Goal: Information Seeking & Learning: Understand process/instructions

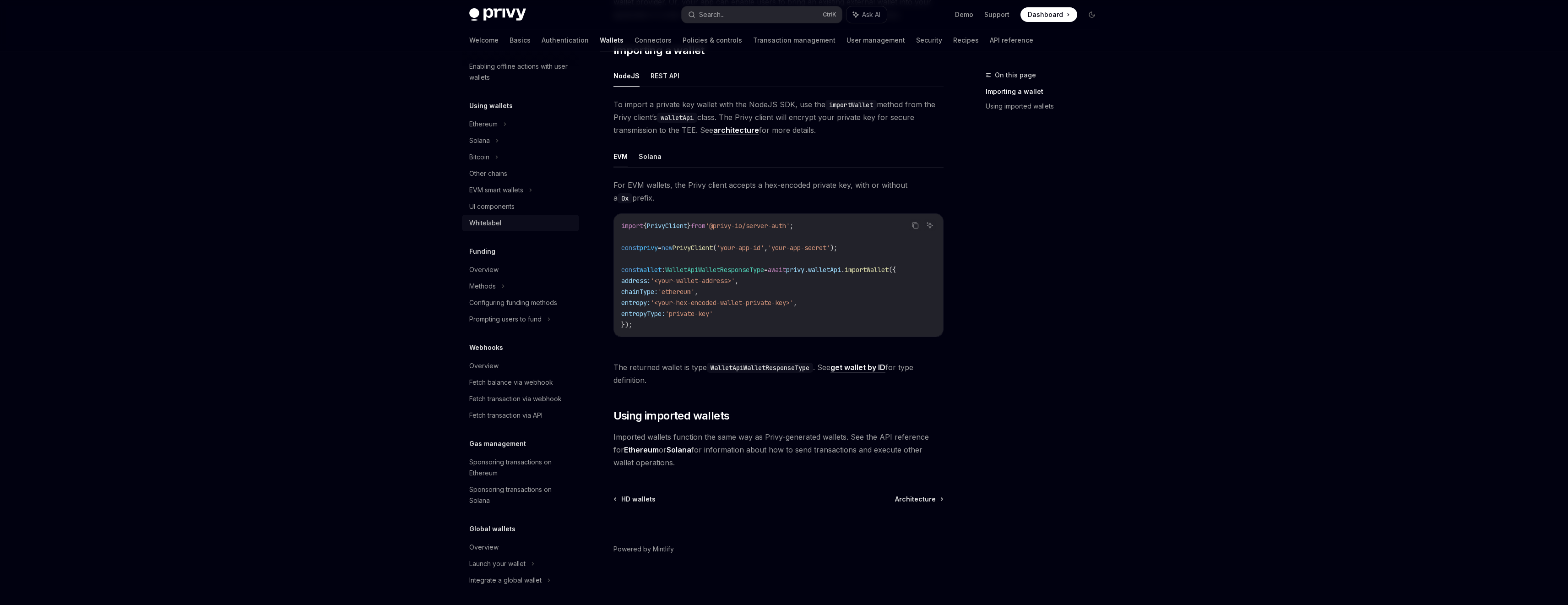
scroll to position [236, 0]
click at [990, 43] on link "API reference" at bounding box center [1011, 40] width 43 height 22
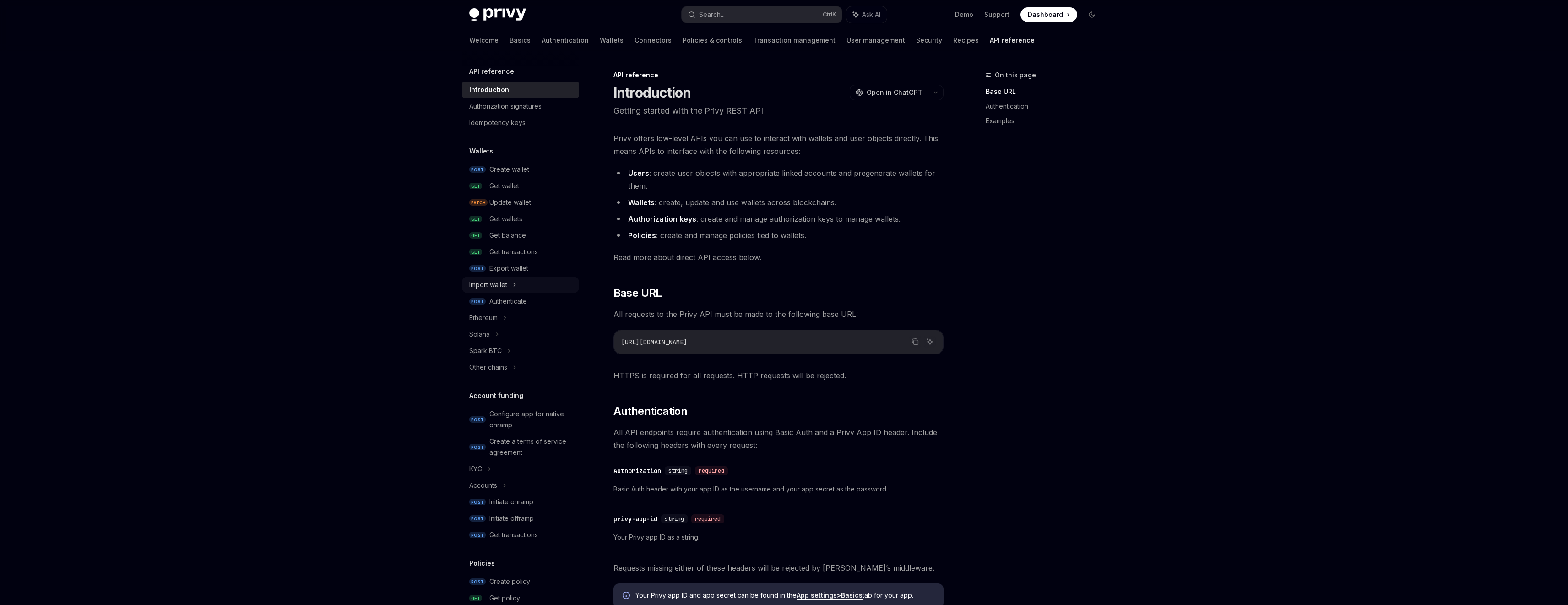
click at [515, 287] on icon at bounding box center [515, 284] width 4 height 11
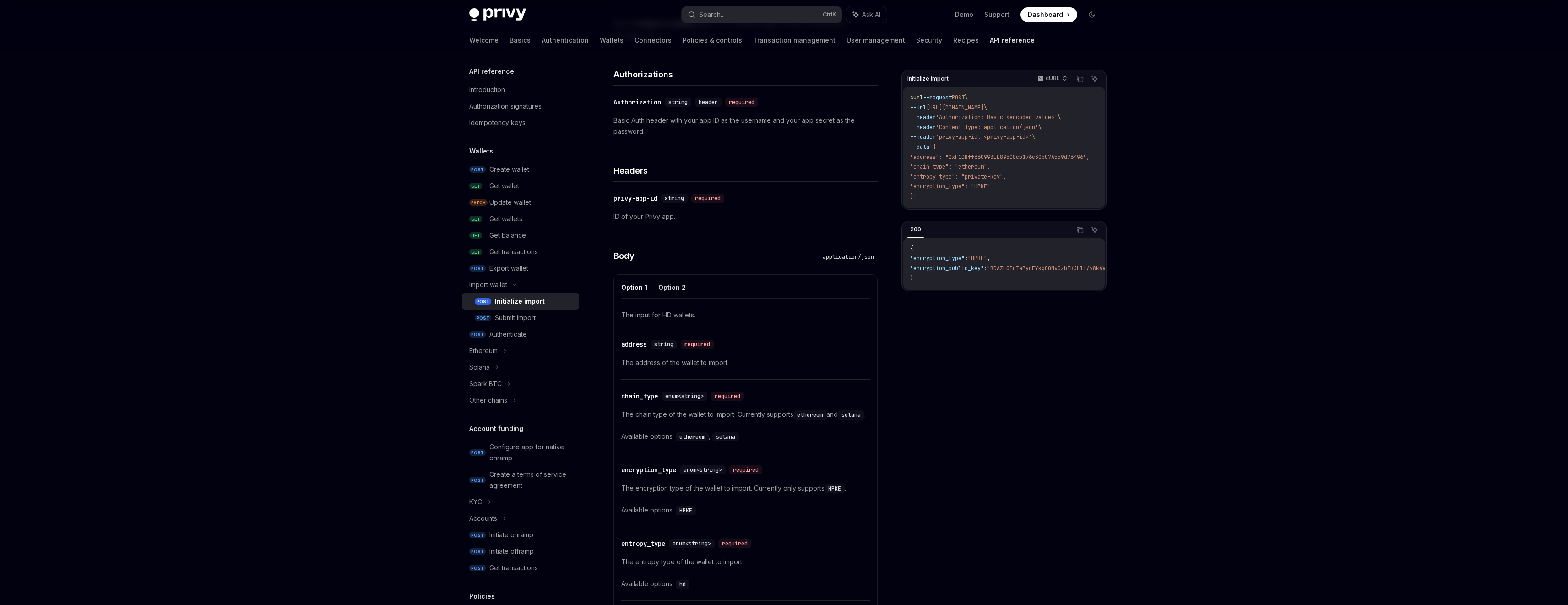
scroll to position [150, 0]
click at [671, 287] on button "Option 2" at bounding box center [672, 287] width 27 height 22
type textarea "*"
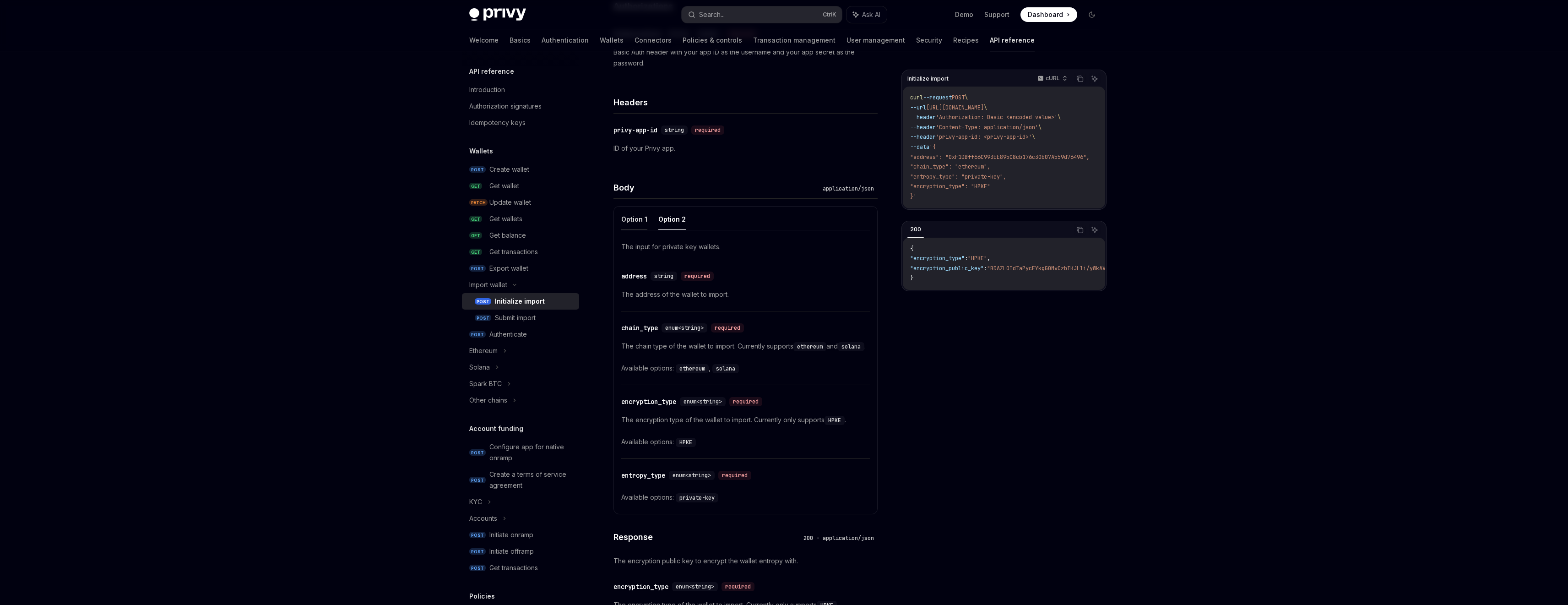
scroll to position [260, 0]
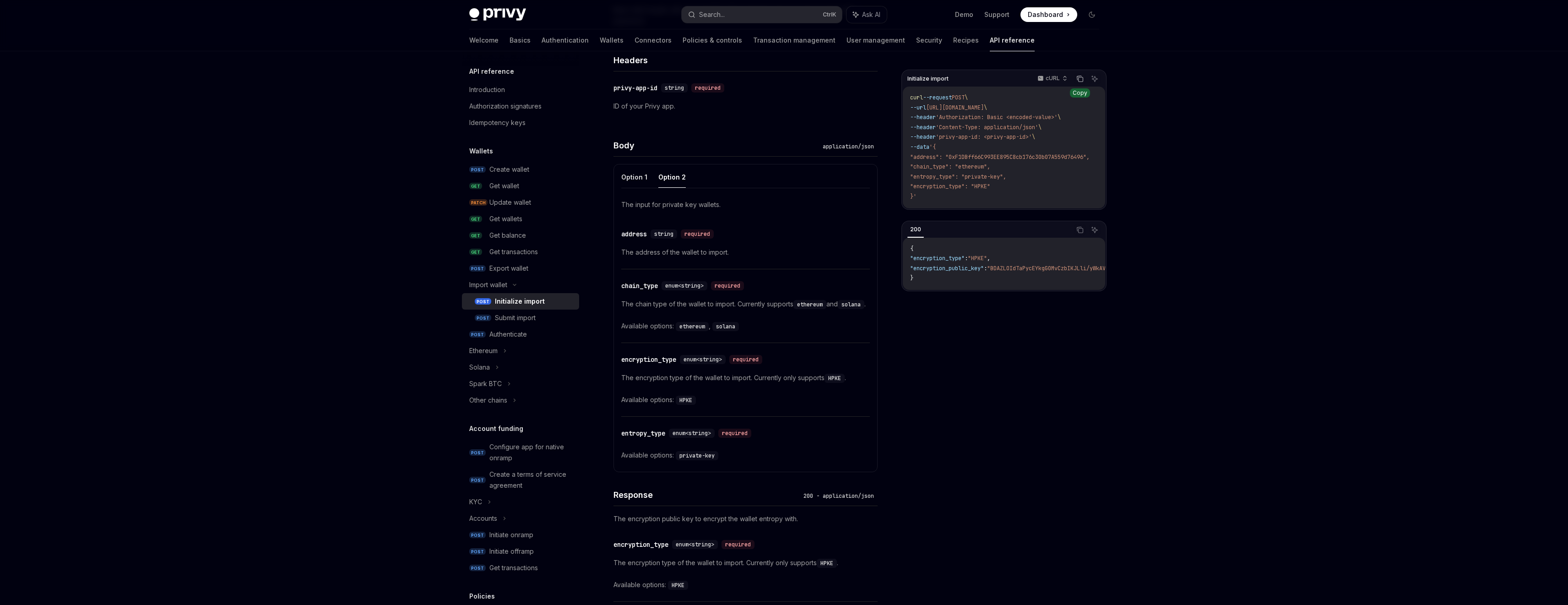
click at [1078, 82] on icon "Copy the contents from the code block" at bounding box center [1080, 79] width 4 height 4
click at [636, 178] on button "Option 1" at bounding box center [634, 177] width 26 height 22
click at [664, 177] on button "Option 2" at bounding box center [672, 177] width 27 height 22
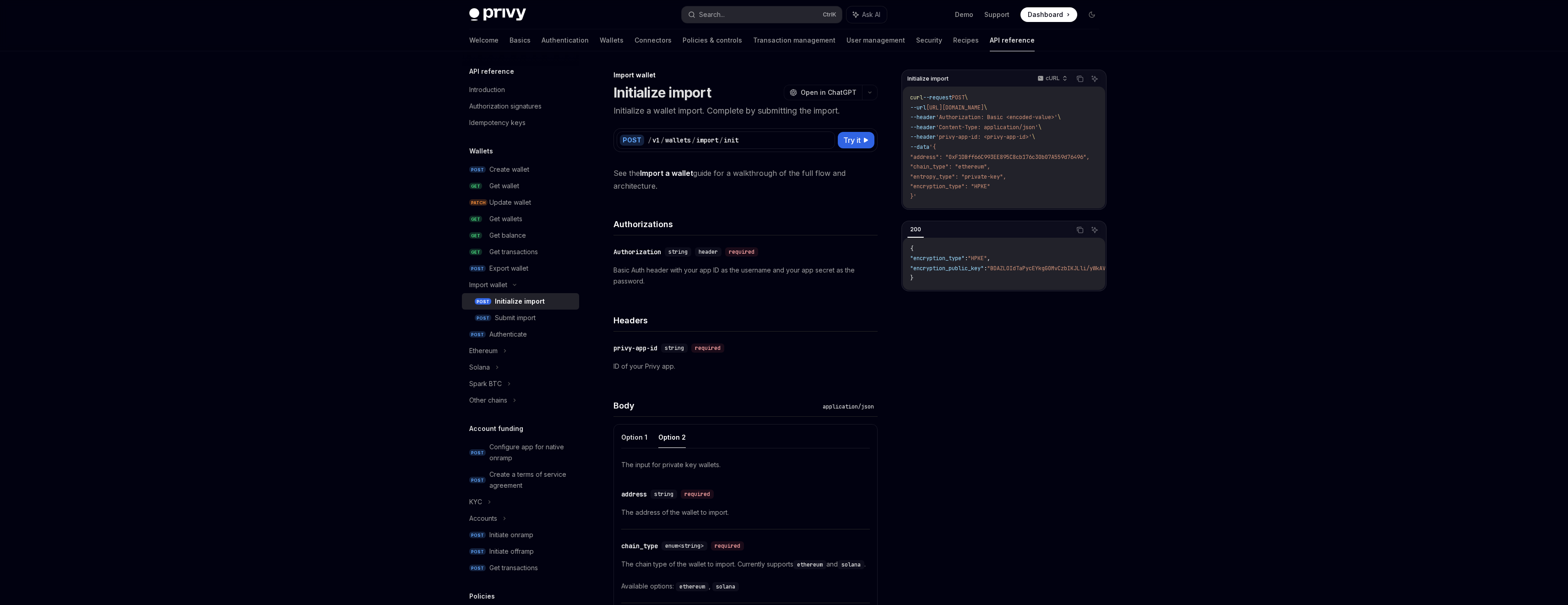
click at [674, 172] on link "Import a wallet" at bounding box center [666, 173] width 53 height 10
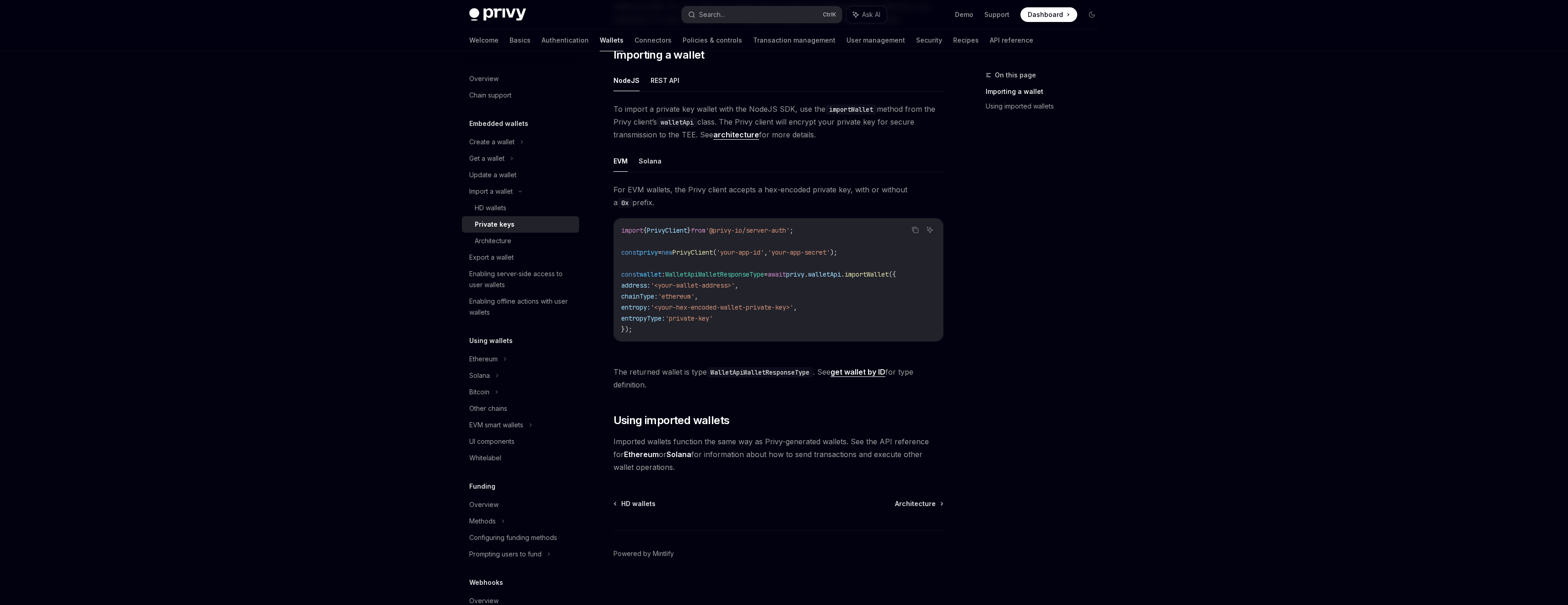
scroll to position [158, 0]
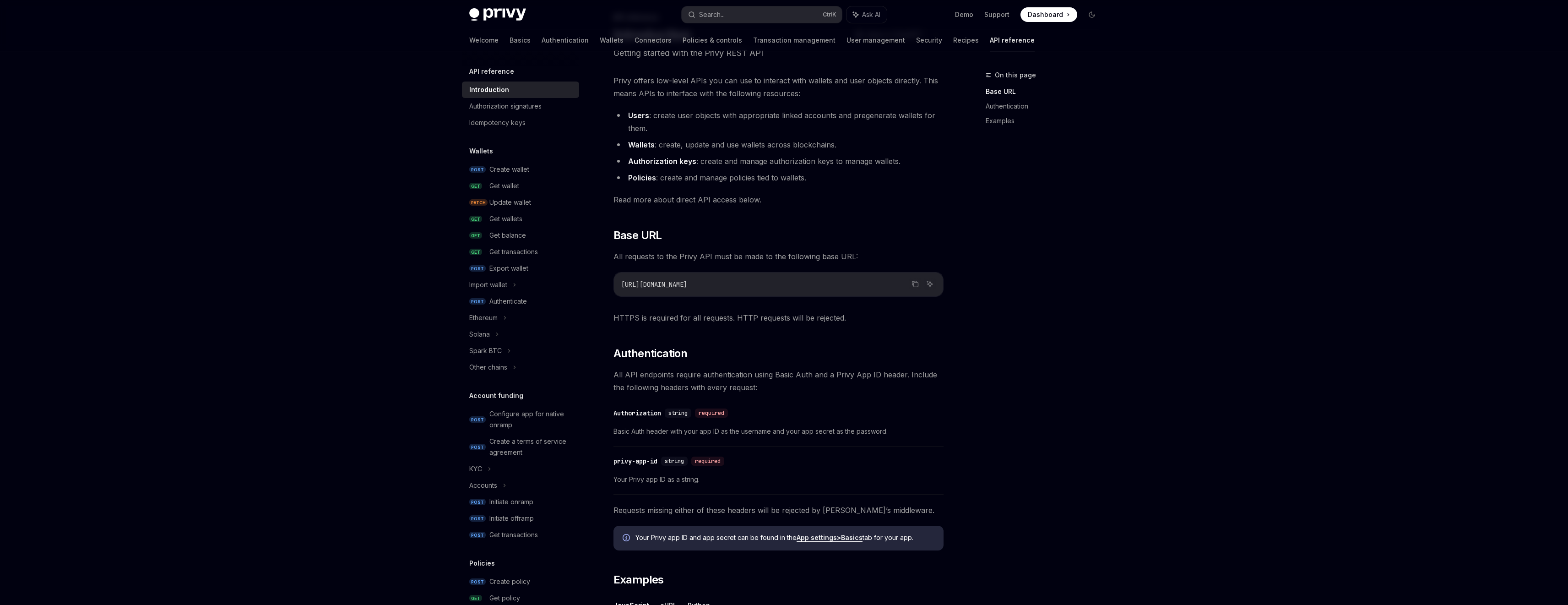
scroll to position [5, 0]
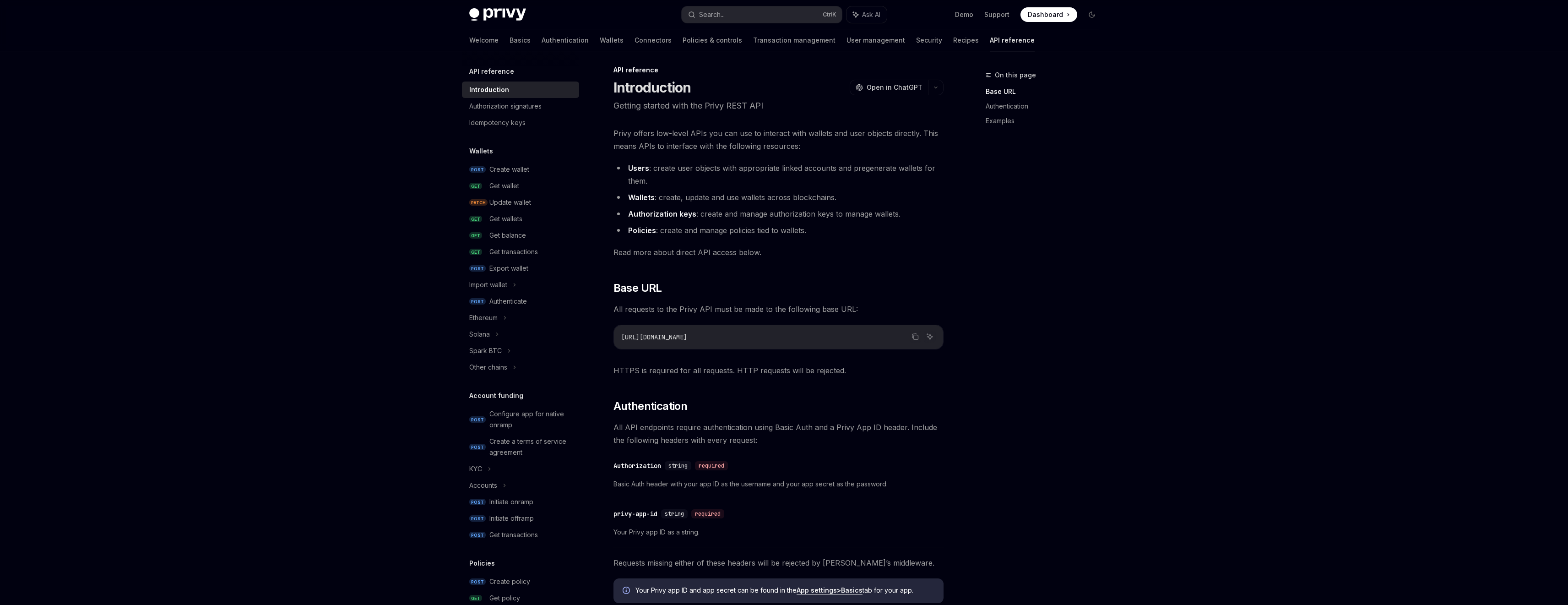
drag, startPoint x: 737, startPoint y: 243, endPoint x: 741, endPoint y: 240, distance: 5.0
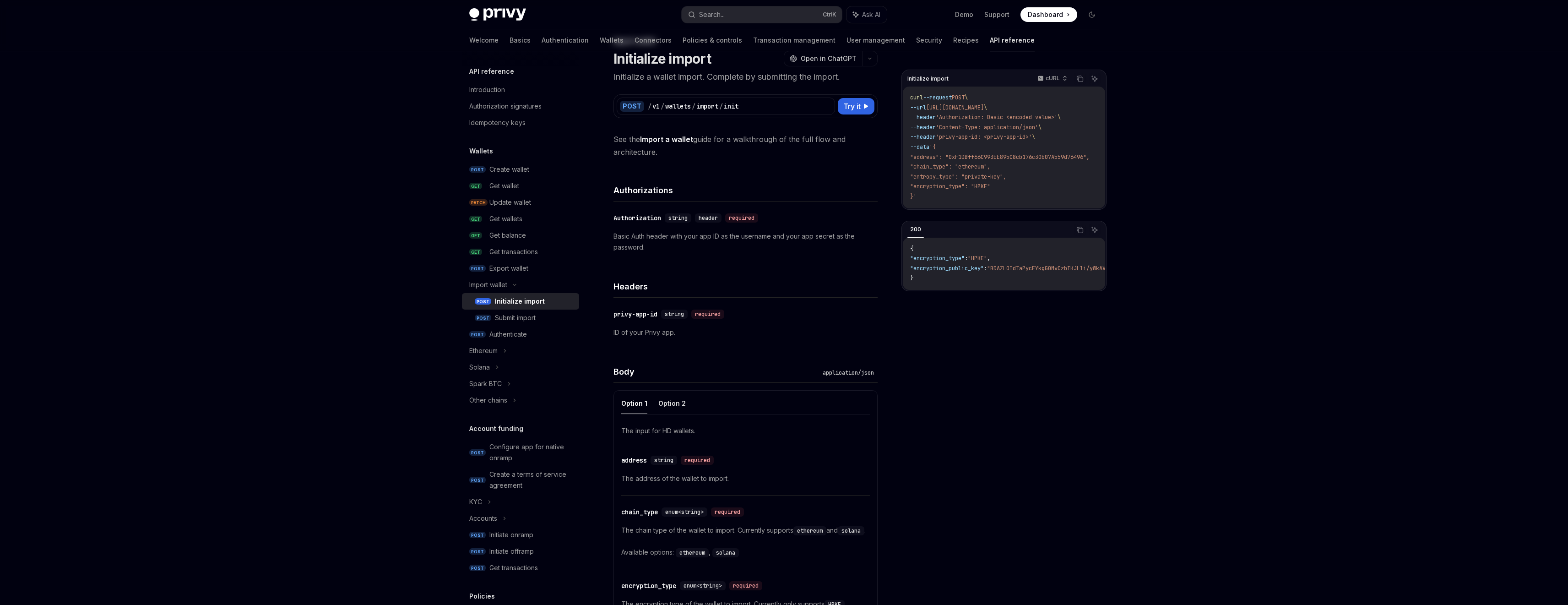
drag, startPoint x: 742, startPoint y: 220, endPoint x: 742, endPoint y: 240, distance: 20.0
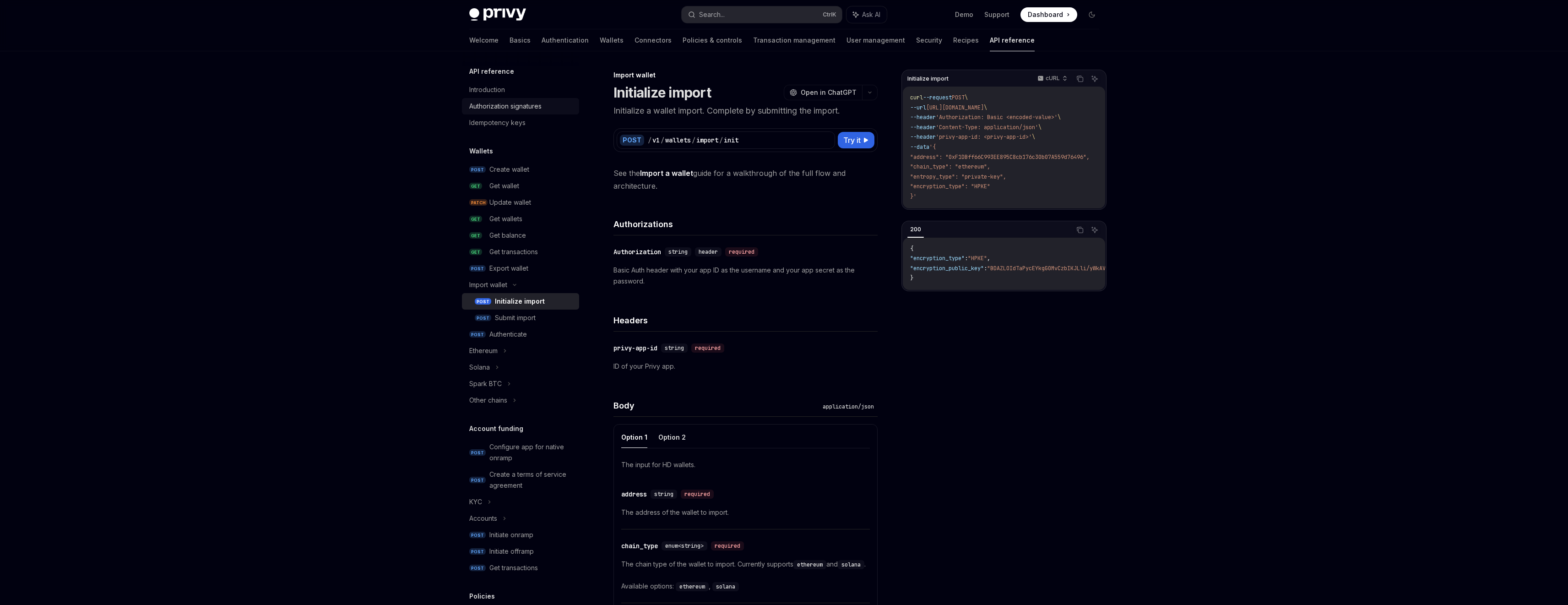
click at [565, 108] on div "Authorization signatures" at bounding box center [521, 106] width 104 height 11
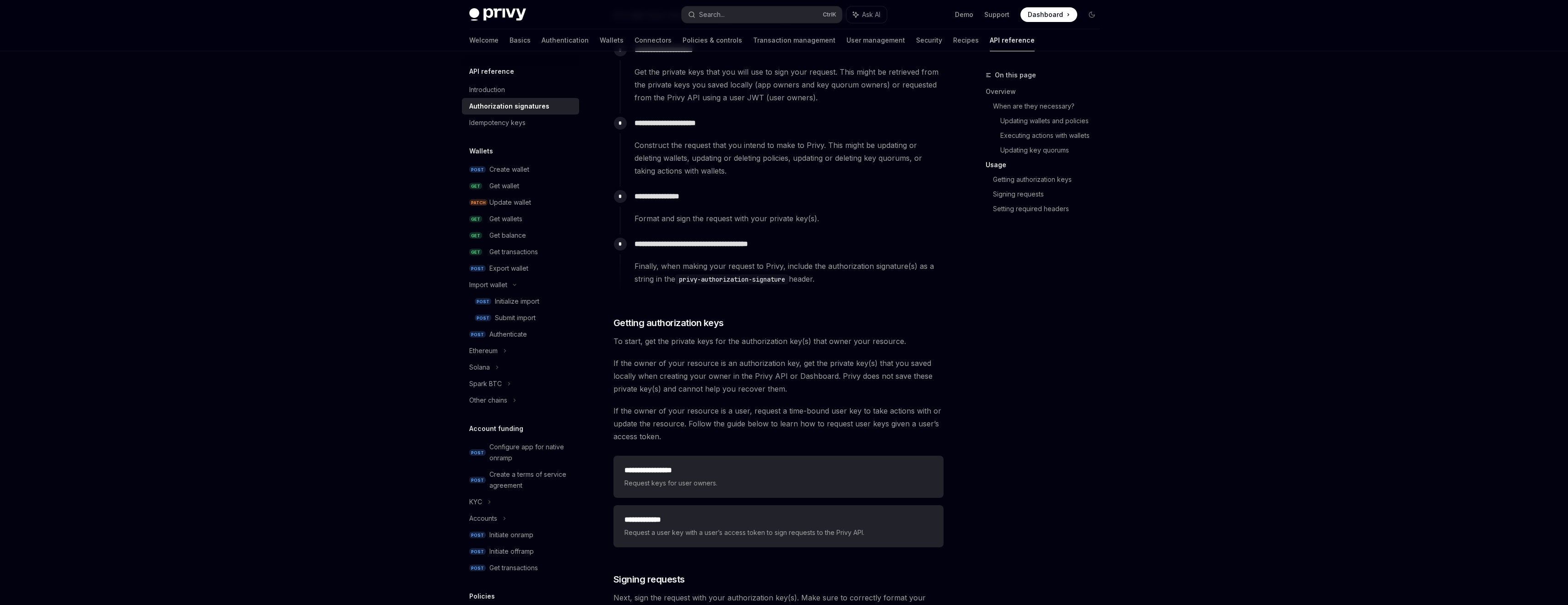
scroll to position [981, 0]
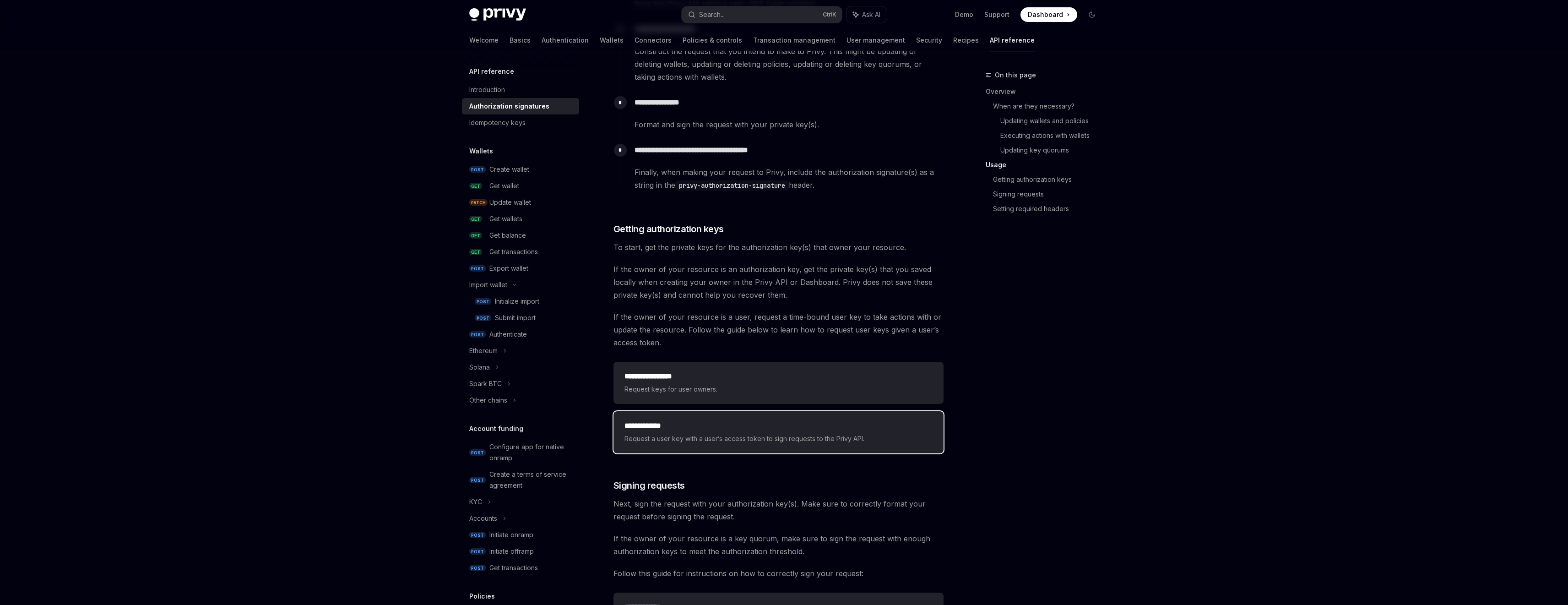
click at [876, 450] on div "**********" at bounding box center [778, 432] width 330 height 42
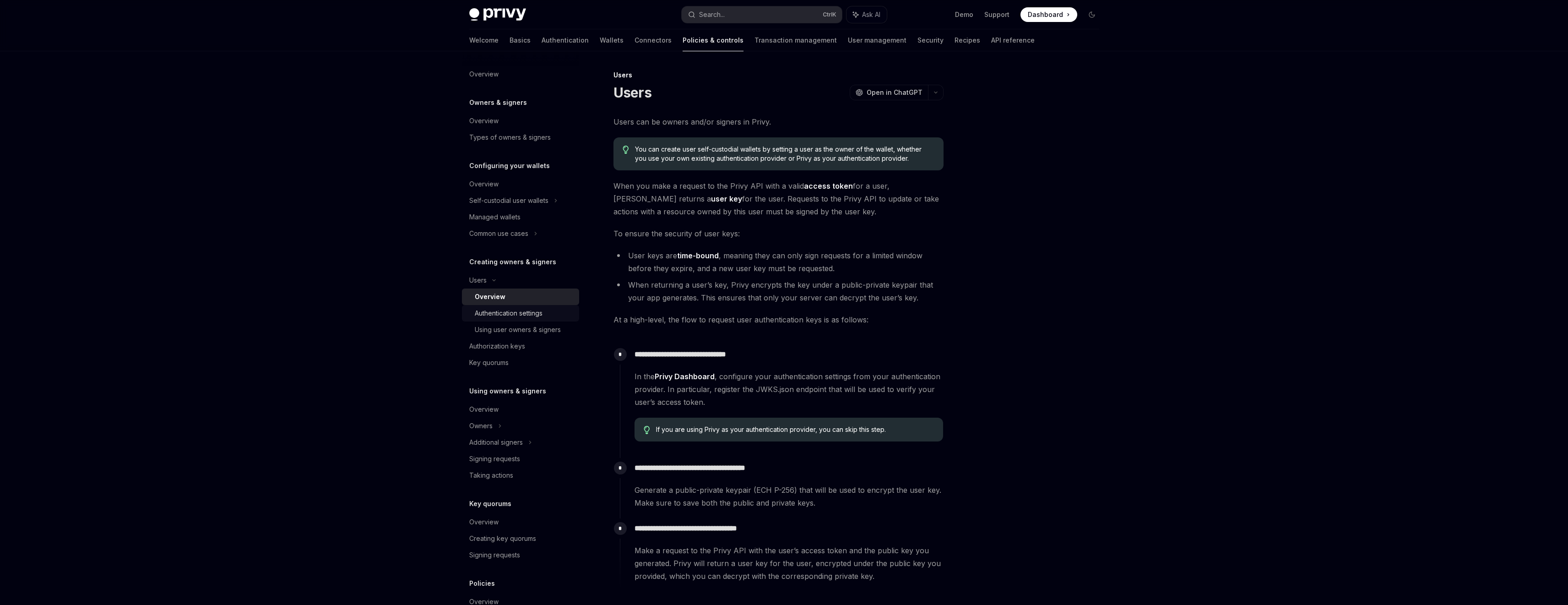
click at [553, 318] on div "Authentication settings" at bounding box center [524, 313] width 99 height 11
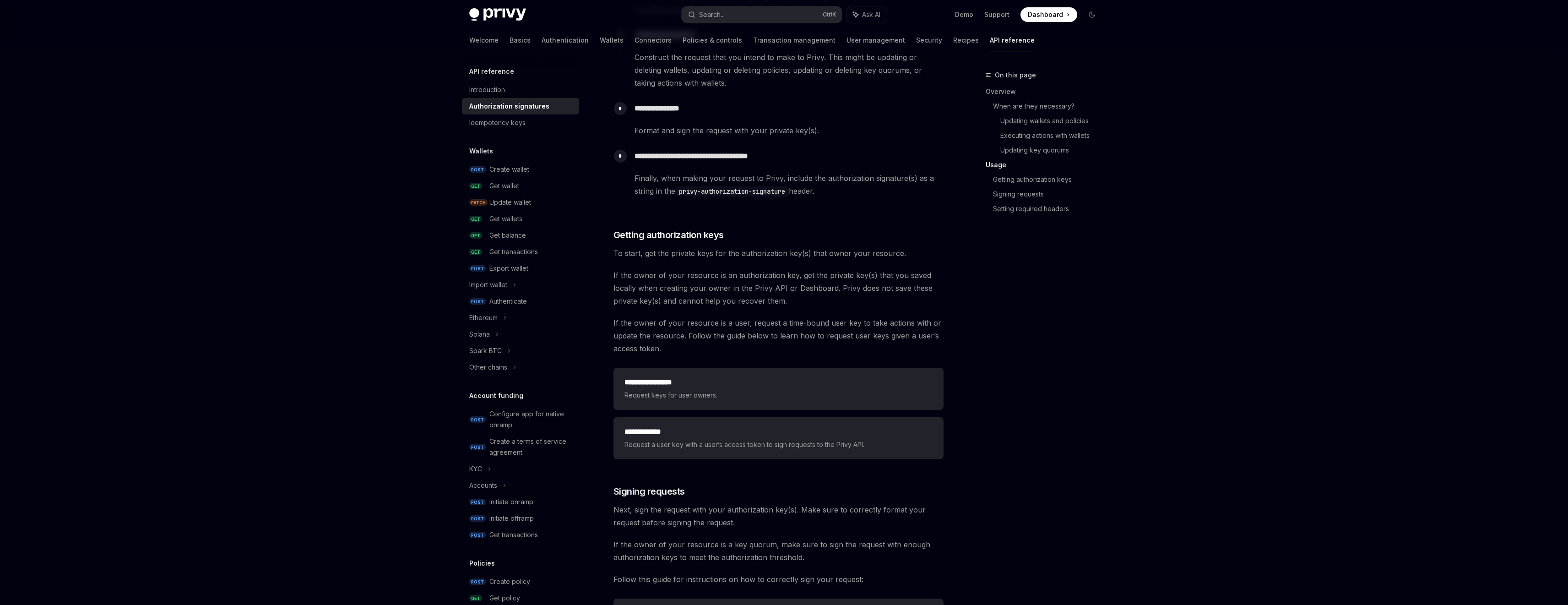
scroll to position [1069, 0]
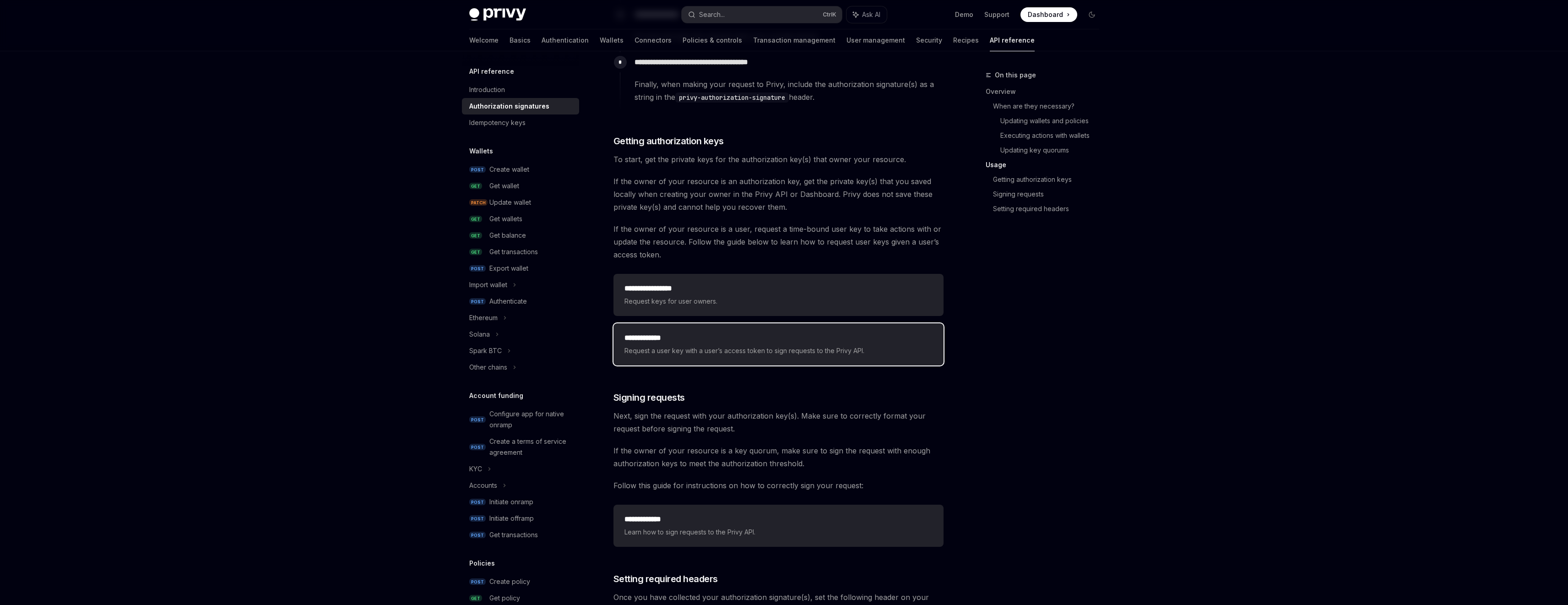
click at [716, 346] on span "Request a user key with a user’s access token to sign requests to the Privy API." at bounding box center [778, 350] width 308 height 11
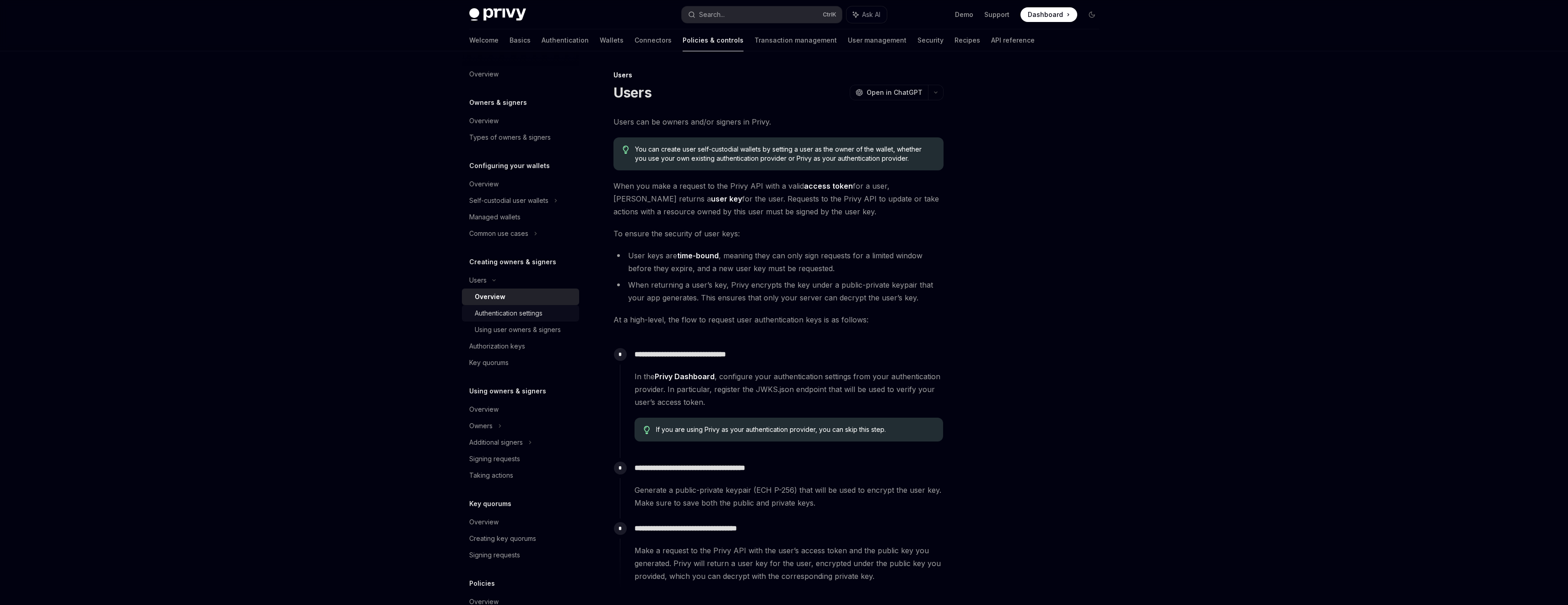
click at [520, 314] on div "Authentication settings" at bounding box center [509, 313] width 68 height 11
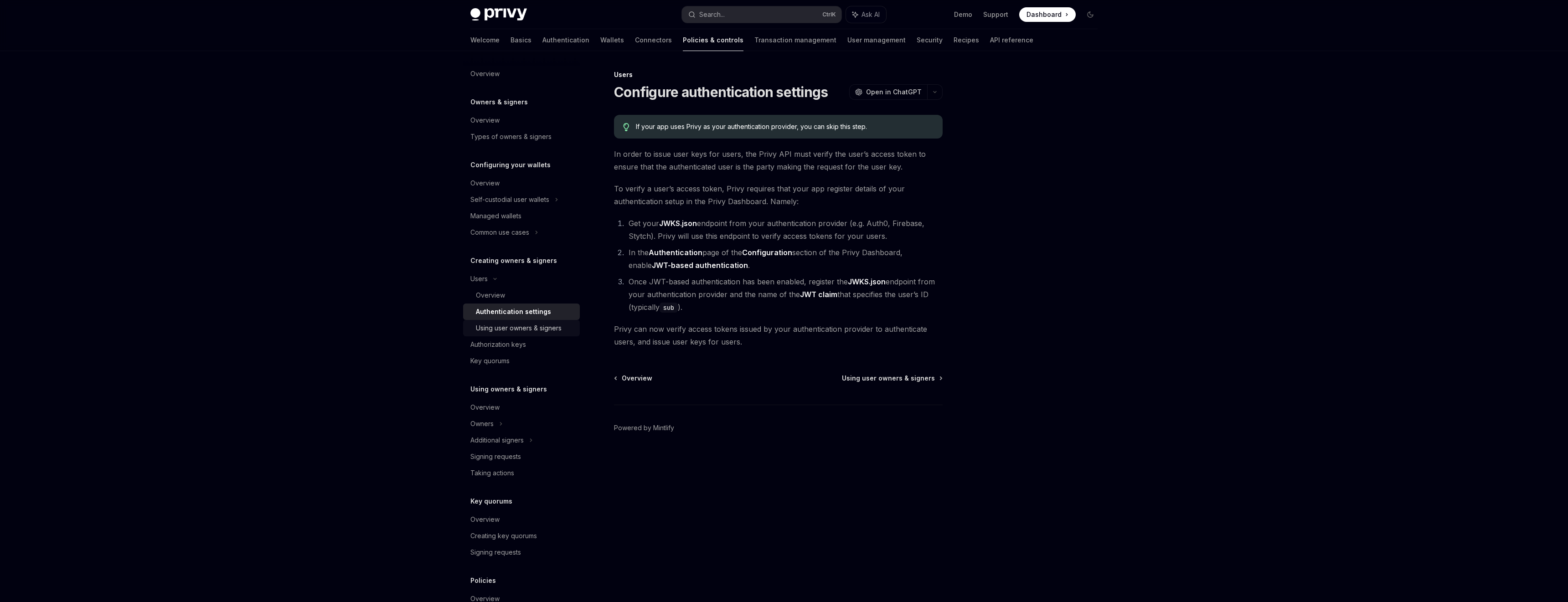
click at [546, 325] on div "Using user owners & signers" at bounding box center [518, 327] width 86 height 11
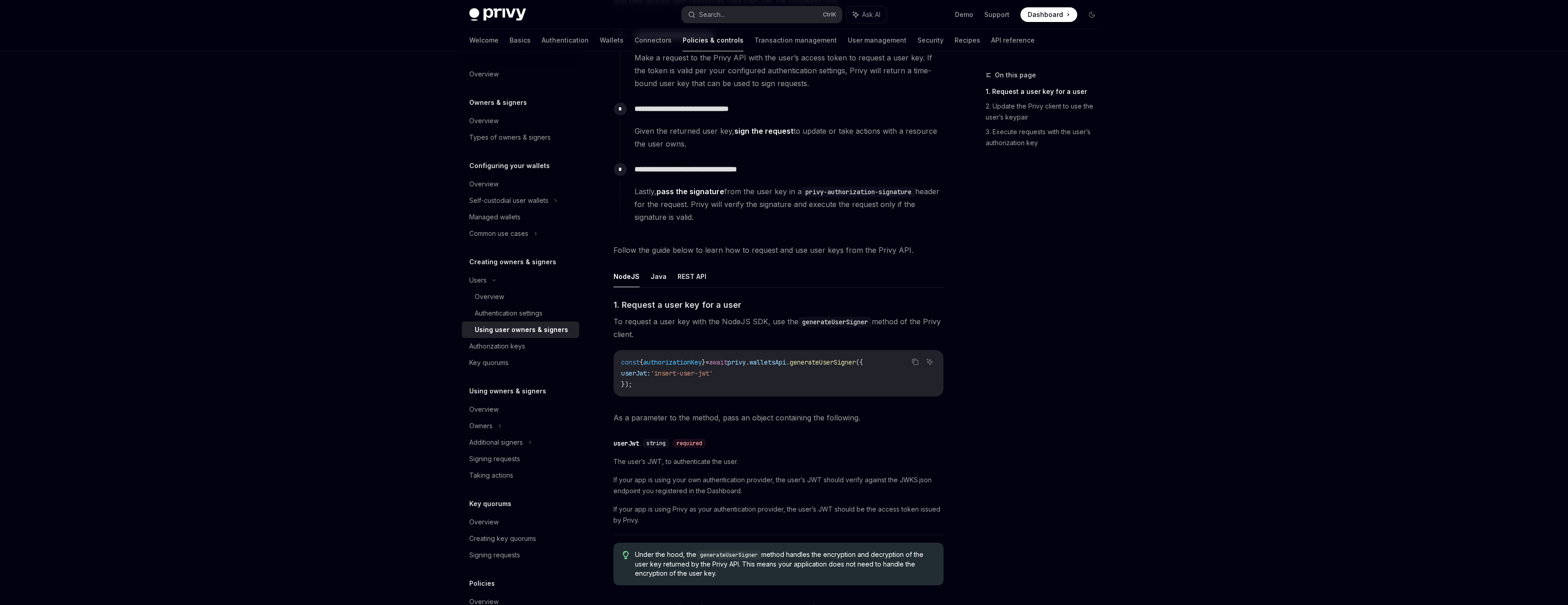
scroll to position [165, 0]
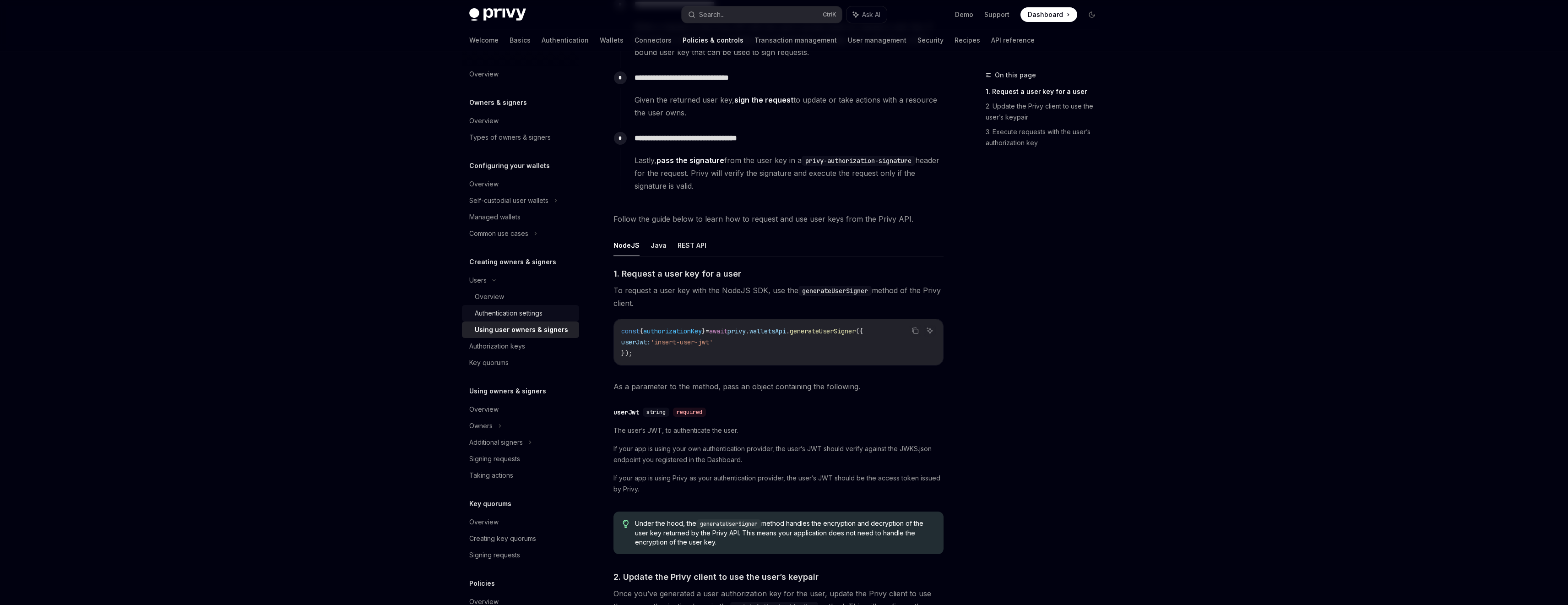
click at [513, 306] on link "Authentication settings" at bounding box center [520, 313] width 117 height 17
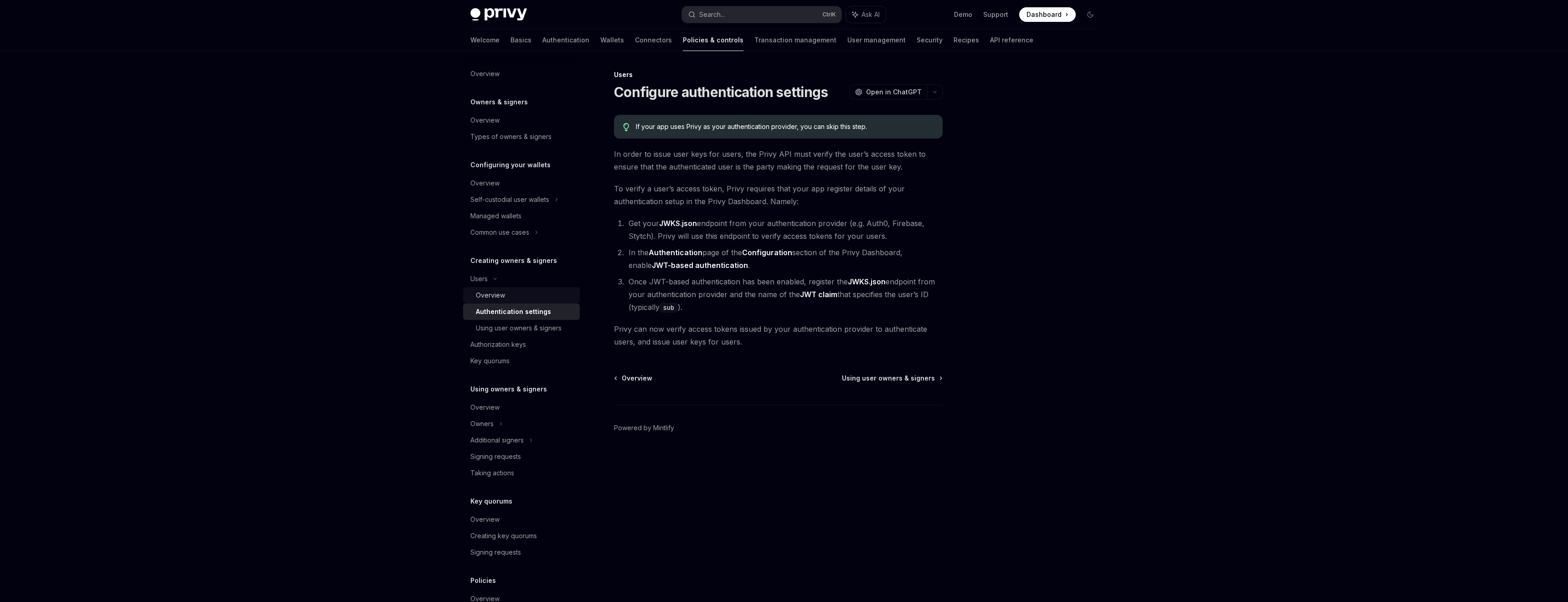
click at [526, 293] on div "Overview" at bounding box center [525, 295] width 99 height 11
type textarea "*"
